Goal: Task Accomplishment & Management: Use online tool/utility

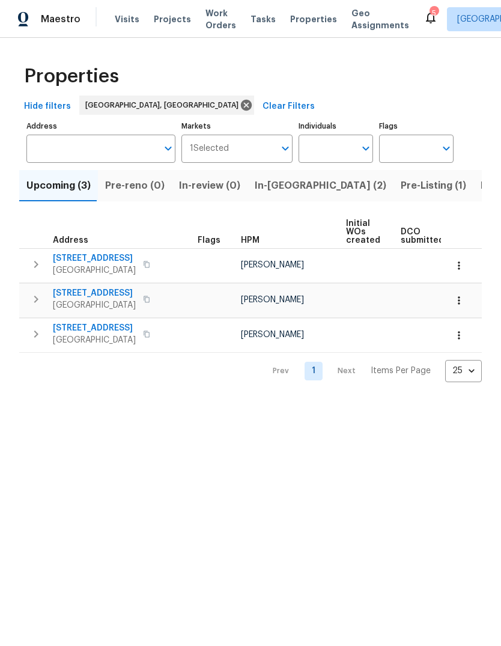
click at [480, 187] on span "Listed (30)" at bounding box center [506, 185] width 52 height 17
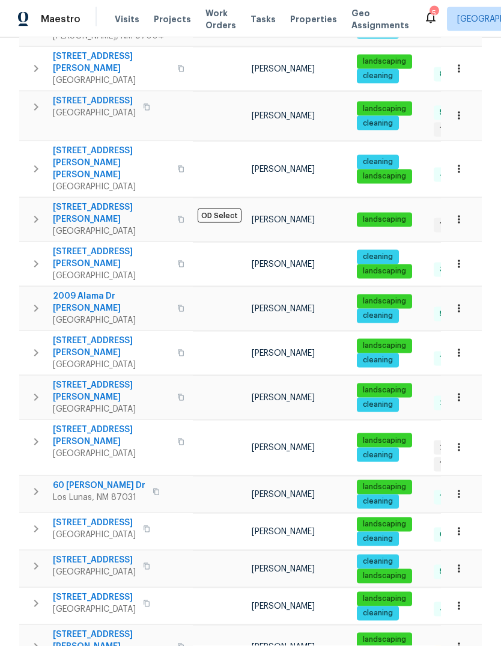
scroll to position [45, 0]
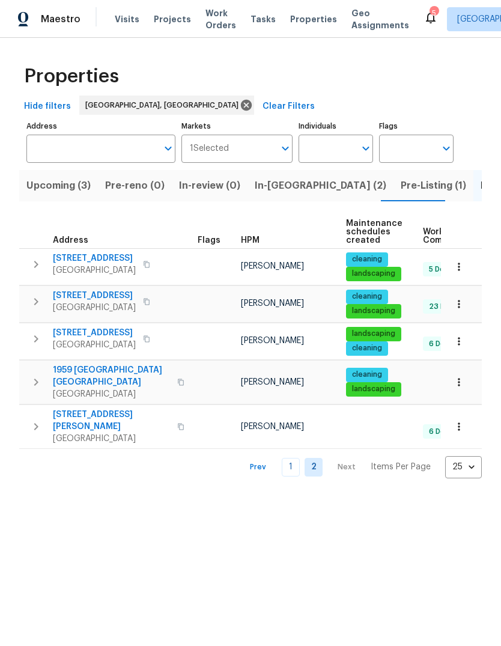
click at [292, 458] on link "1" at bounding box center [291, 467] width 18 height 19
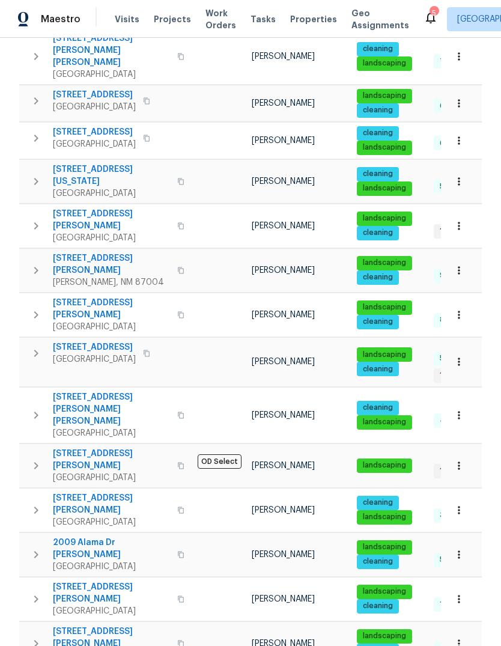
scroll to position [301, 0]
click at [29, 346] on icon "button" at bounding box center [36, 353] width 14 height 14
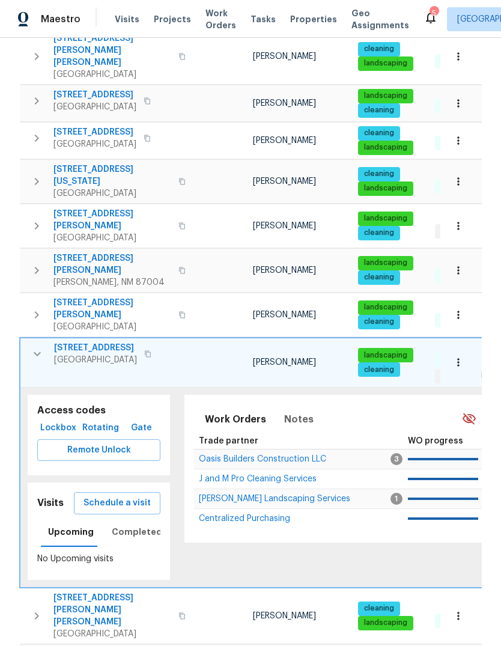
click at [116, 495] on span "Schedule a visit" at bounding box center [116, 502] width 67 height 15
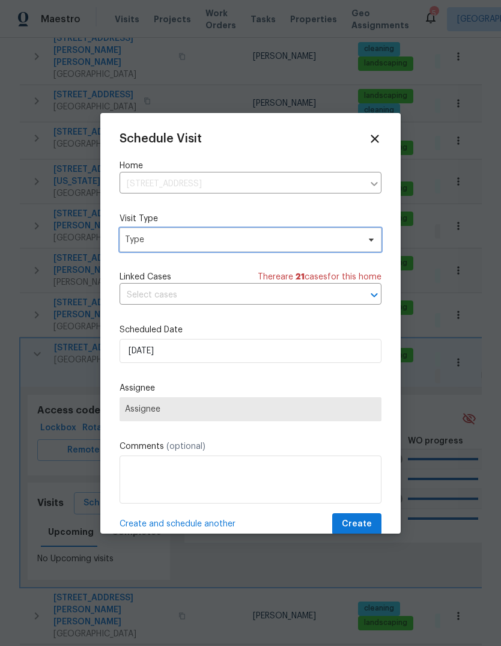
click at [196, 237] on span "Type" at bounding box center [242, 240] width 234 height 12
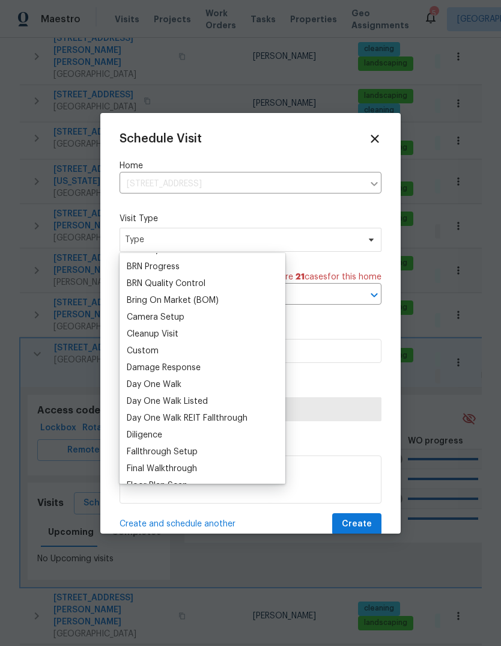
scroll to position [108, 0]
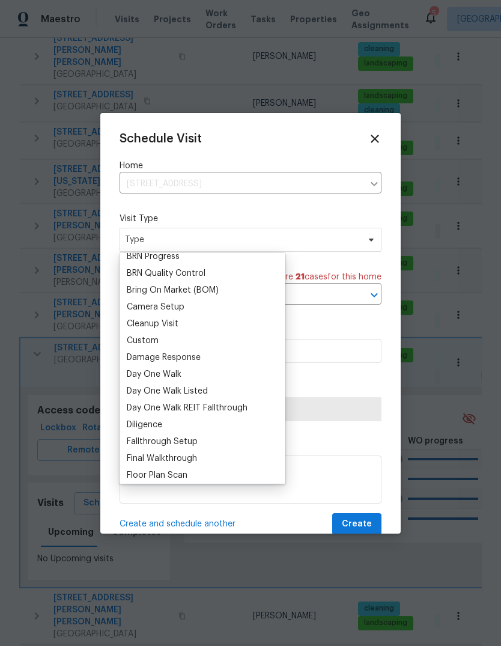
click at [157, 342] on div "Custom" at bounding box center [143, 340] width 32 height 12
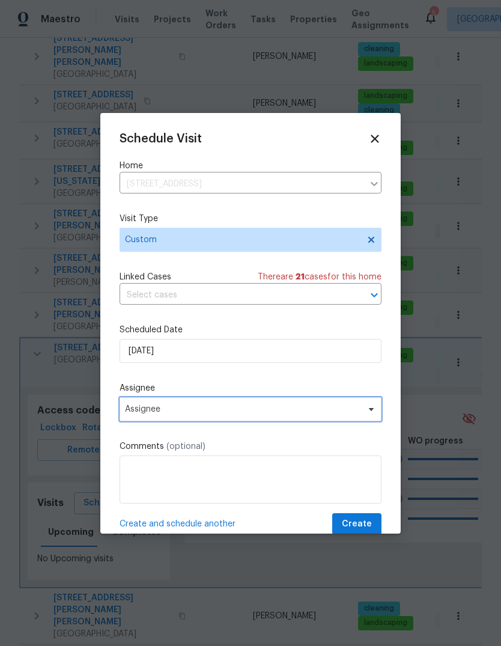
click at [171, 409] on span "Assignee" at bounding box center [242, 409] width 235 height 10
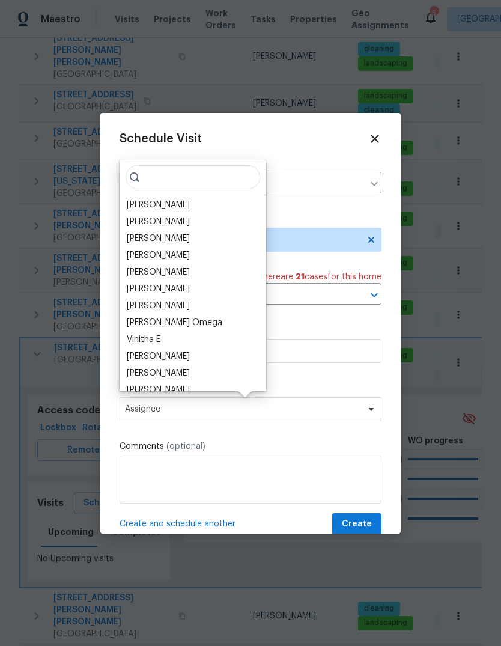
click at [177, 203] on div "[PERSON_NAME]" at bounding box center [158, 205] width 63 height 12
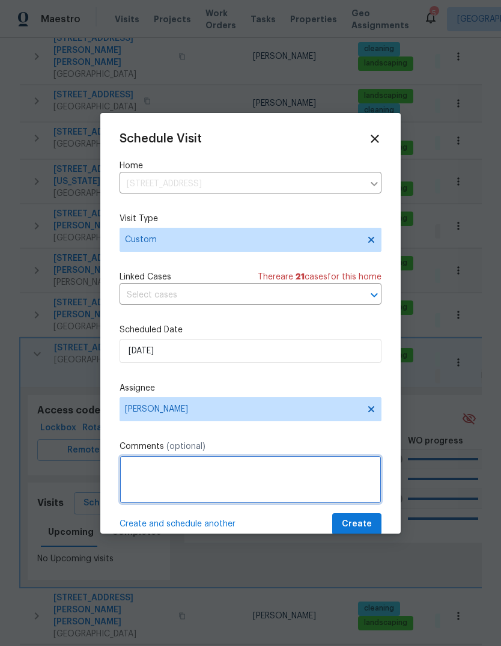
click at [150, 465] on textarea at bounding box center [251, 479] width 262 height 48
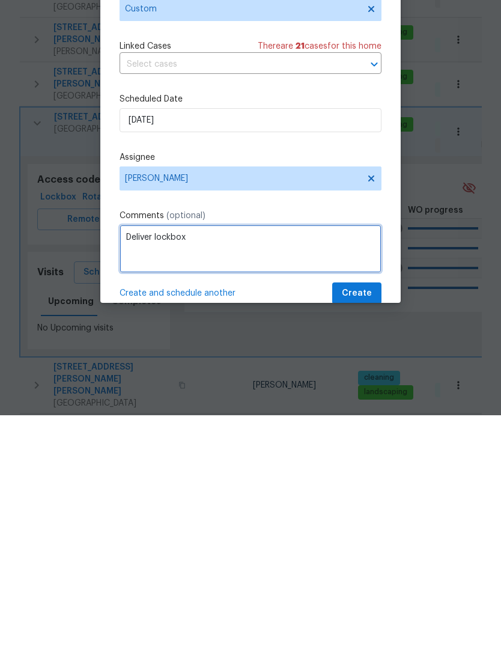
type textarea "Deliver lockbox"
click at [362, 516] on span "Create" at bounding box center [357, 523] width 30 height 15
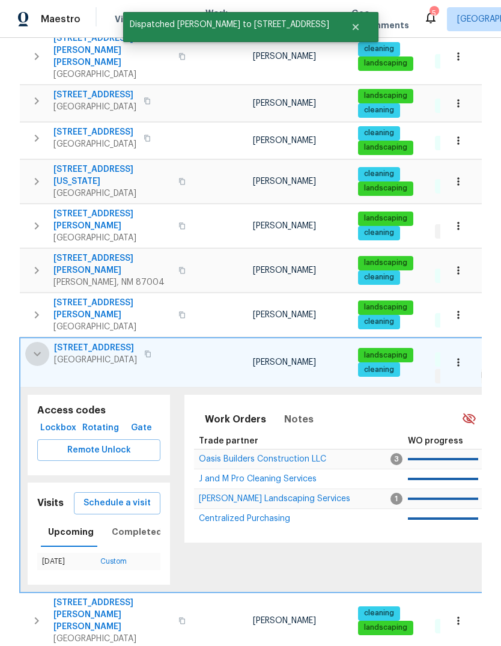
click at [36, 347] on icon "button" at bounding box center [37, 354] width 14 height 14
